Goal: Use online tool/utility: Utilize a website feature to perform a specific function

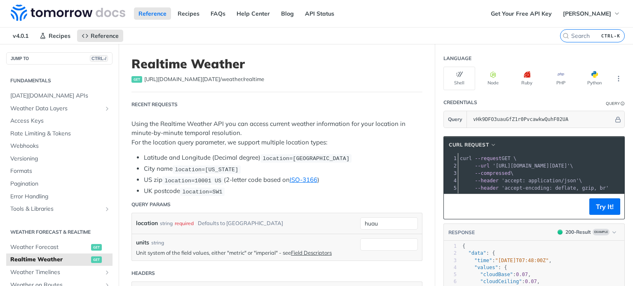
scroll to position [96, 0]
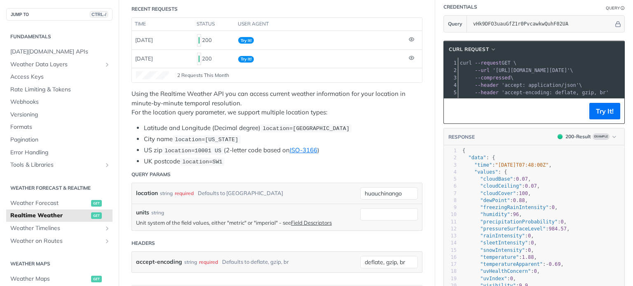
type input "huauchinango"
click at [609, 116] on button "Try It!" at bounding box center [604, 111] width 31 height 16
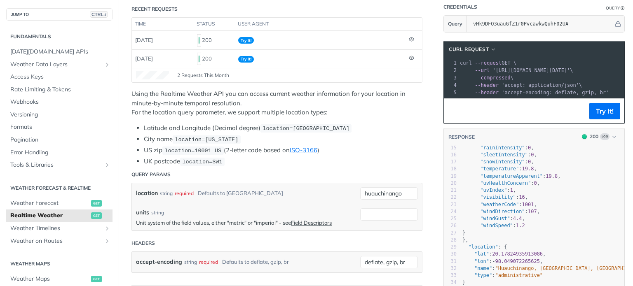
scroll to position [113, 0]
click at [503, 244] on pre ""location" : {" at bounding box center [541, 247] width 163 height 7
drag, startPoint x: 504, startPoint y: 247, endPoint x: 487, endPoint y: 250, distance: 17.1
click at [492, 251] on span "20.17824935913086" at bounding box center [517, 254] width 51 height 6
type textarea "20.1782"
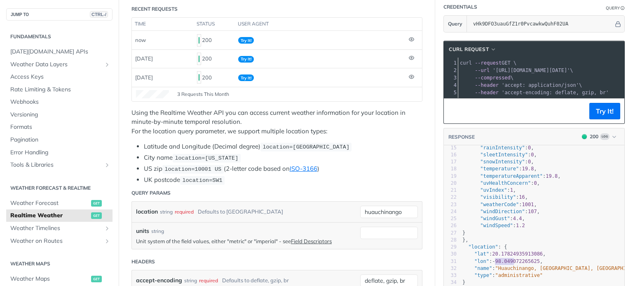
type textarea "-98.0490"
drag, startPoint x: 506, startPoint y: 252, endPoint x: 487, endPoint y: 256, distance: 19.6
click at [487, 259] on span ""lon" : - 98.049072265625 ," at bounding box center [502, 262] width 80 height 6
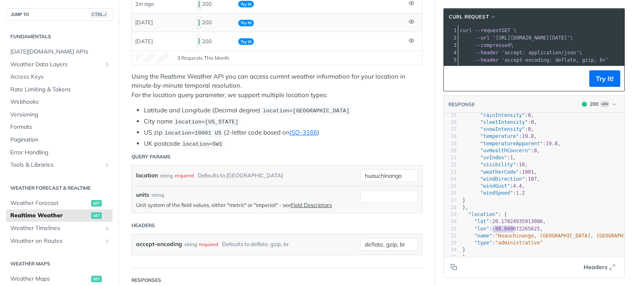
scroll to position [132, 0]
drag, startPoint x: 399, startPoint y: 173, endPoint x: 334, endPoint y: 173, distance: 65.1
click at [334, 173] on div "location string required Defaults to [GEOGRAPHIC_DATA] huauchinango required ty…" at bounding box center [277, 176] width 290 height 21
type input "Xicotepec"
click at [599, 85] on button "Try It!" at bounding box center [604, 78] width 31 height 16
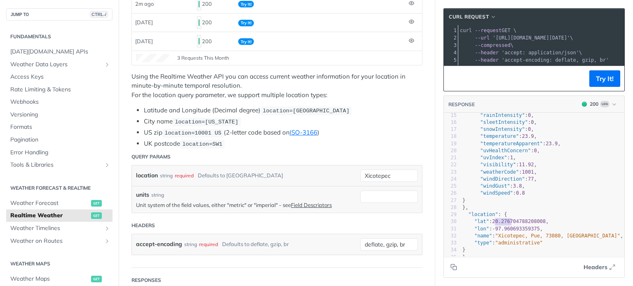
drag, startPoint x: 504, startPoint y: 217, endPoint x: 488, endPoint y: 217, distance: 16.5
click at [492, 219] on span "20.276704788208008" at bounding box center [519, 222] width 54 height 6
type textarea "20.2767"
type textarea "-97.9606"
drag, startPoint x: 506, startPoint y: 224, endPoint x: 485, endPoint y: 225, distance: 21.5
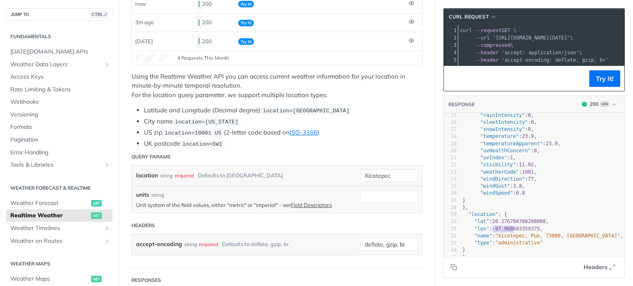
click at [485, 226] on span ""lon" : - 97.960693359375 ," at bounding box center [502, 229] width 80 height 6
type textarea "-97.9606"
type textarea "Xicotepec"
drag, startPoint x: 515, startPoint y: 231, endPoint x: 491, endPoint y: 234, distance: 24.6
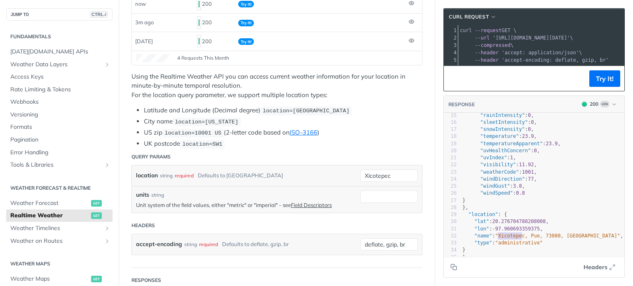
click at [491, 234] on pre ""name" : "Xicotepec, Pue, 73080, [GEOGRAPHIC_DATA]" ," at bounding box center [541, 236] width 163 height 7
